Goal: Complete application form

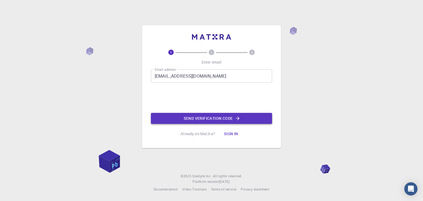
click at [193, 118] on button "Send verification code" at bounding box center [211, 118] width 121 height 11
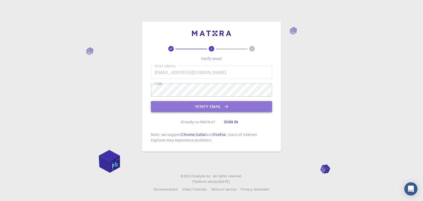
click at [233, 105] on button "Verify email" at bounding box center [211, 106] width 121 height 11
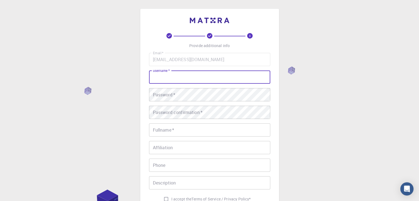
click at [199, 81] on input "username   *" at bounding box center [209, 76] width 121 height 13
type input "[PERSON_NAME]"
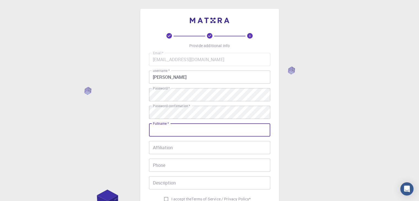
click at [228, 133] on input "Fullname   *" at bounding box center [209, 129] width 121 height 13
type input "[PERSON_NAME]"
click at [253, 143] on input "Affiliation" at bounding box center [209, 147] width 121 height 13
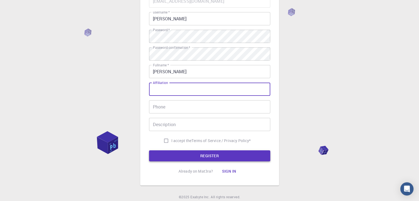
scroll to position [79, 0]
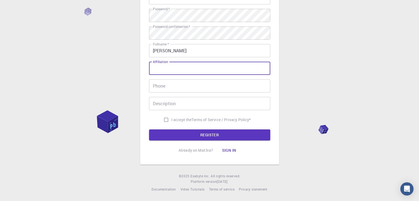
click at [204, 88] on input "Phone" at bounding box center [209, 85] width 121 height 13
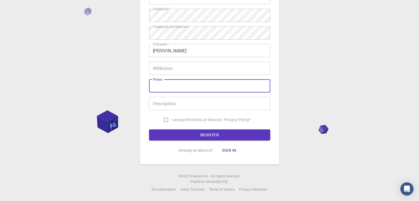
type input "06290513642"
click at [172, 71] on input "Affiliation" at bounding box center [209, 68] width 121 height 13
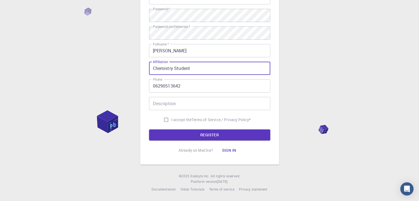
type input "Chemistry Student"
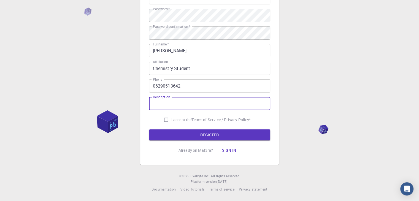
click at [158, 103] on input "Description" at bounding box center [209, 103] width 121 height 13
type input "Currently a student in chemistry pursuing bachelors"
click at [163, 120] on input "I accept the Terms of Service / Privacy Policy *" at bounding box center [166, 120] width 10 height 10
checkbox input "true"
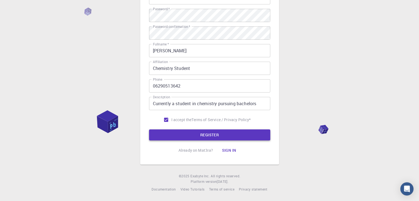
click at [173, 133] on button "REGISTER" at bounding box center [209, 134] width 121 height 11
click at [173, 125] on div "Email   * [EMAIL_ADDRESS][DOMAIN_NAME] Email   * username   * Sourojeet Datta u…" at bounding box center [209, 49] width 121 height 151
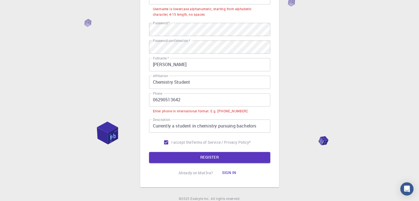
click at [155, 101] on input "06290513642" at bounding box center [209, 99] width 121 height 13
click at [156, 101] on input "06290513642" at bounding box center [209, 99] width 121 height 13
click at [157, 99] on input "06290513642" at bounding box center [209, 99] width 121 height 13
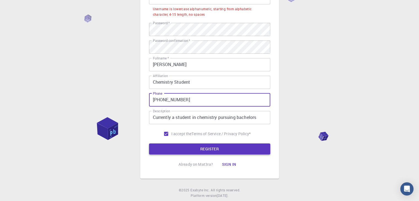
type input "[PHONE_NUMBER]"
click at [222, 146] on button "REGISTER" at bounding box center [209, 148] width 121 height 11
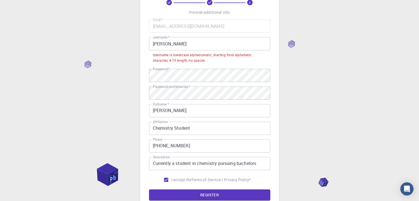
scroll to position [24, 0]
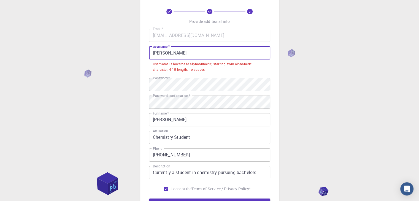
click at [174, 52] on input "[PERSON_NAME]" at bounding box center [209, 52] width 121 height 13
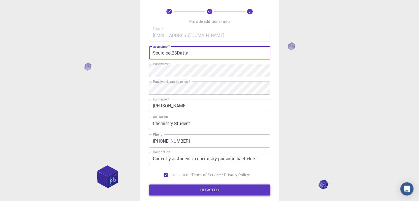
click at [189, 193] on button "REGISTER" at bounding box center [209, 189] width 121 height 11
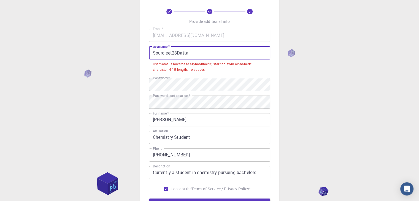
drag, startPoint x: 196, startPoint y: 53, endPoint x: 174, endPoint y: 55, distance: 21.9
click at [174, 55] on input "Sourojeet28Datta" at bounding box center [209, 52] width 121 height 13
drag, startPoint x: 173, startPoint y: 54, endPoint x: 168, endPoint y: 55, distance: 4.8
click at [168, 55] on input "Sourojeet28Datta" at bounding box center [209, 52] width 121 height 13
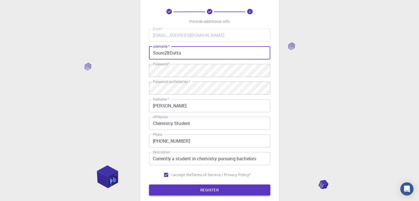
click at [230, 191] on button "REGISTER" at bounding box center [209, 189] width 121 height 11
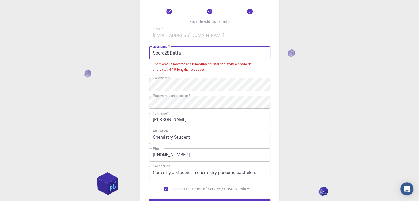
click at [191, 53] on input "Souro28Datta" at bounding box center [209, 52] width 121 height 13
click at [155, 53] on input "Souro28Datta" at bounding box center [209, 52] width 121 height 13
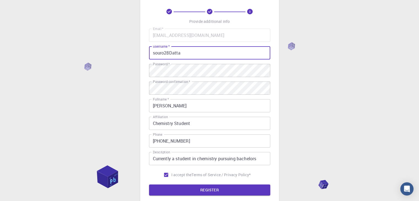
click at [172, 54] on input "souro28Datta" at bounding box center [209, 52] width 121 height 13
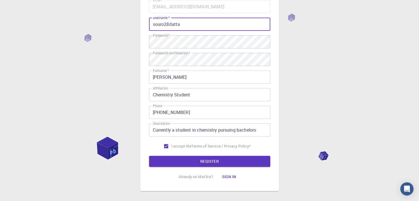
scroll to position [79, 0]
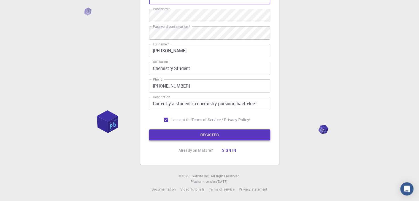
type input "souro28datta"
click at [215, 131] on button "REGISTER" at bounding box center [209, 134] width 121 height 11
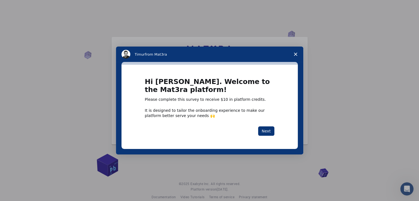
click at [295, 56] on span "Close survey" at bounding box center [295, 54] width 15 height 15
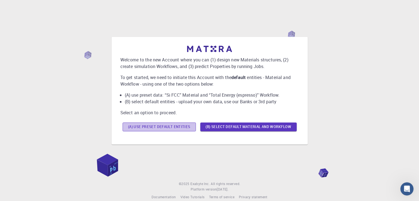
click at [172, 126] on button "(A) Use preset default entities" at bounding box center [159, 127] width 73 height 9
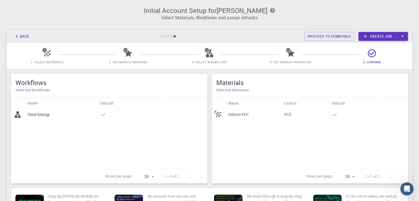
click at [37, 116] on p "Total Energy" at bounding box center [39, 115] width 22 height 6
